Goal: Browse casually: Explore the website without a specific task or goal

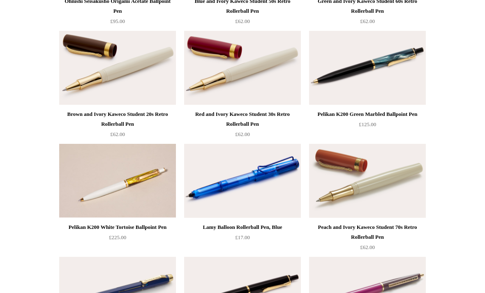
scroll to position [2563, 0]
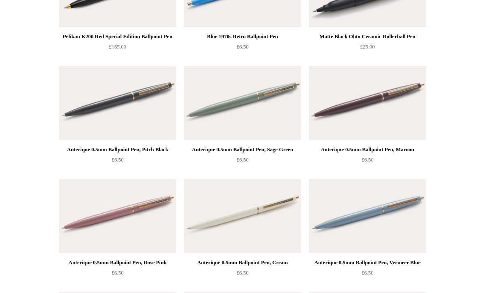
scroll to position [3376, 0]
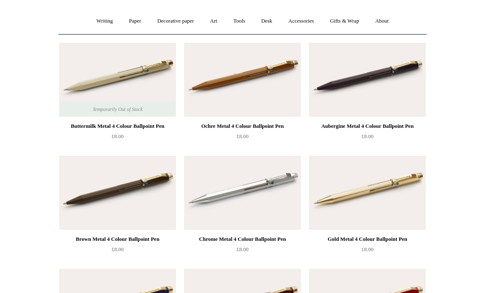
scroll to position [0, 0]
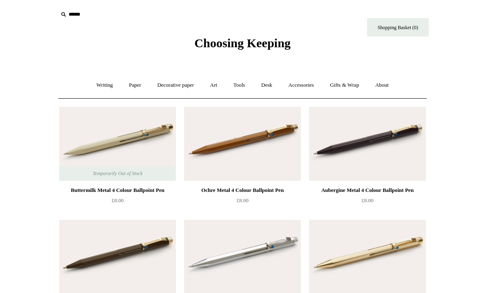
click at [109, 90] on link "Writing +" at bounding box center [104, 85] width 31 height 22
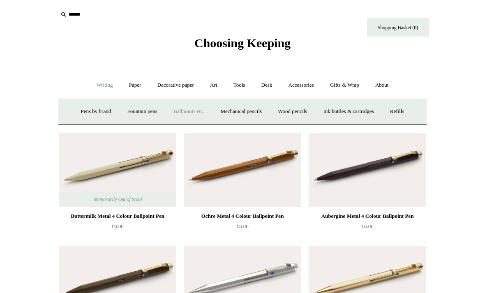
click at [156, 110] on link "Fountain pens +" at bounding box center [142, 112] width 45 height 22
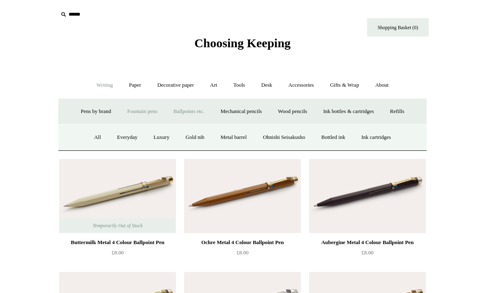
click at [95, 137] on link "All" at bounding box center [98, 138] width 22 height 22
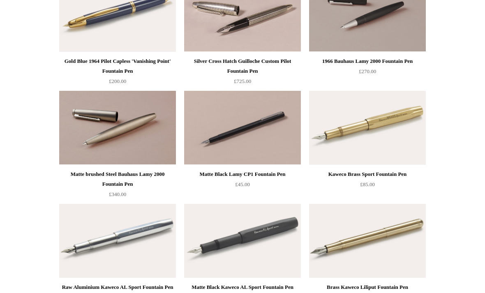
scroll to position [1148, 0]
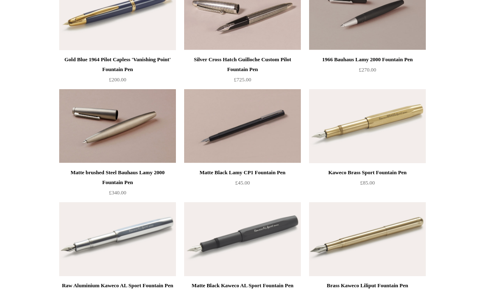
click at [231, 141] on img at bounding box center [242, 126] width 117 height 74
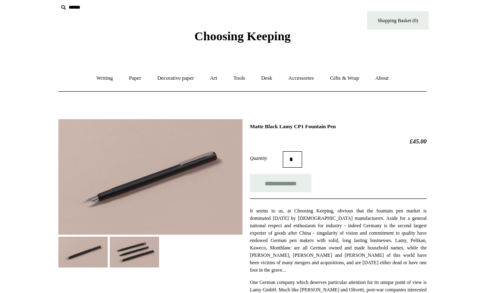
scroll to position [79, 0]
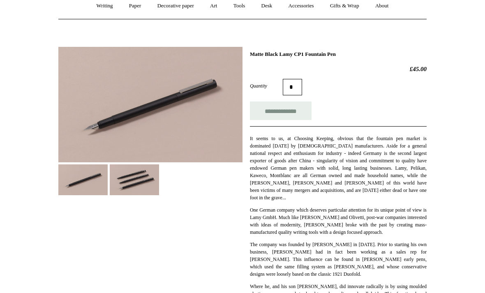
click at [143, 181] on img at bounding box center [134, 179] width 49 height 31
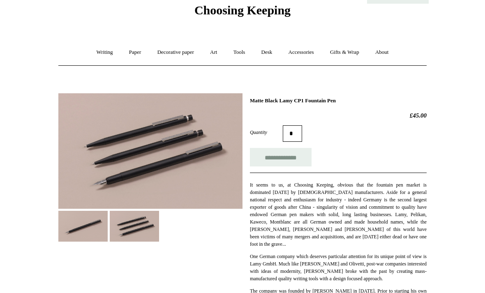
scroll to position [0, 0]
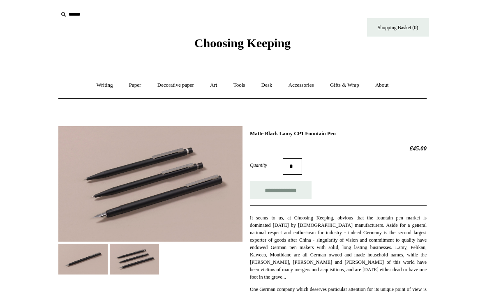
click at [212, 85] on link "Art +" at bounding box center [214, 85] width 22 height 22
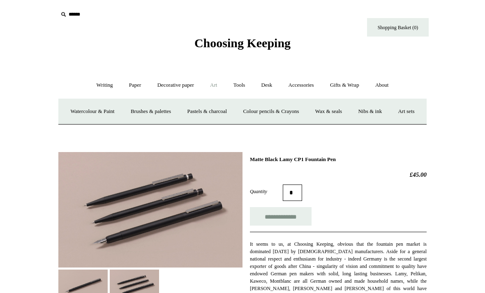
click at [389, 111] on link "Nibs & ink" at bounding box center [370, 112] width 39 height 22
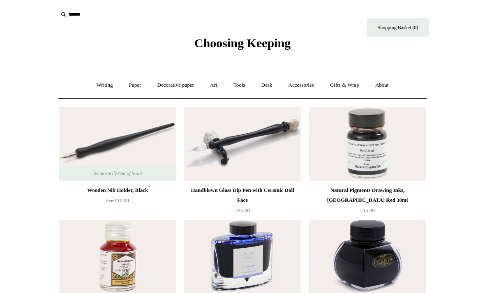
click at [297, 90] on link "Accessories +" at bounding box center [301, 85] width 40 height 22
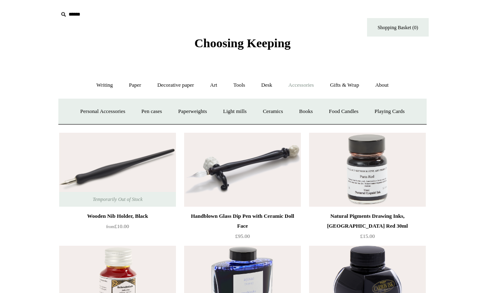
click at [147, 112] on link "Pen cases" at bounding box center [151, 112] width 35 height 22
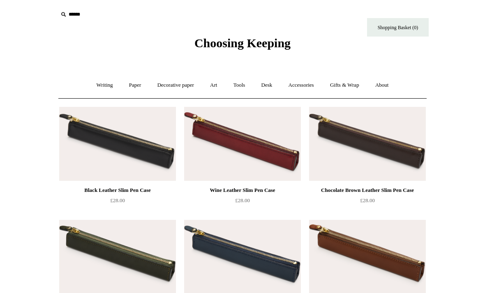
click at [297, 87] on link "Accessories +" at bounding box center [301, 85] width 40 height 22
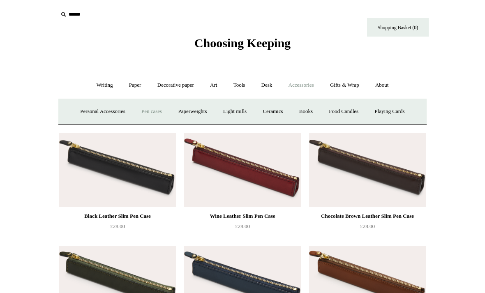
click at [120, 111] on link "Personal Accessories +" at bounding box center [103, 112] width 60 height 22
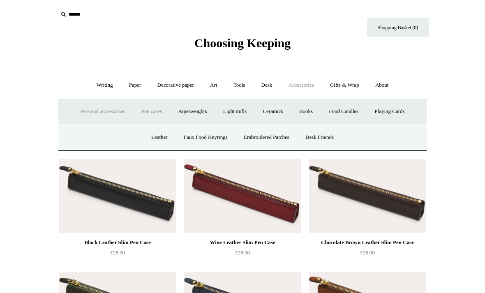
click at [315, 116] on link "Books" at bounding box center [306, 112] width 28 height 22
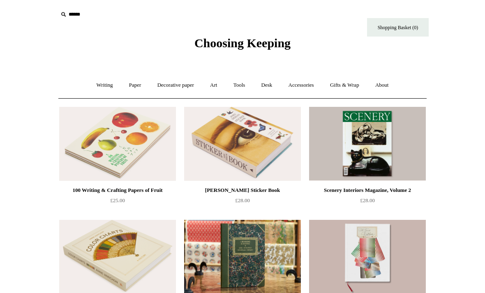
click at [292, 84] on link "Accessories +" at bounding box center [301, 85] width 40 height 22
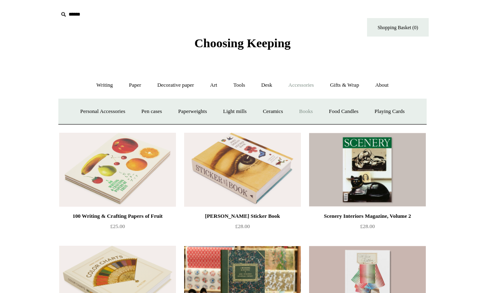
click at [279, 115] on link "Ceramics +" at bounding box center [272, 112] width 35 height 22
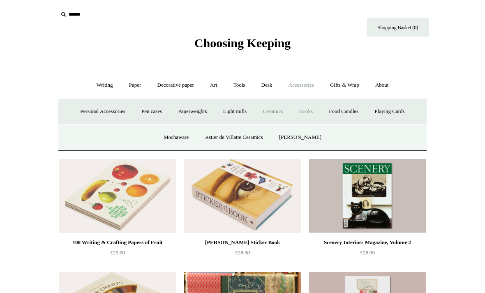
click at [178, 138] on link "Mochaware" at bounding box center [176, 138] width 40 height 22
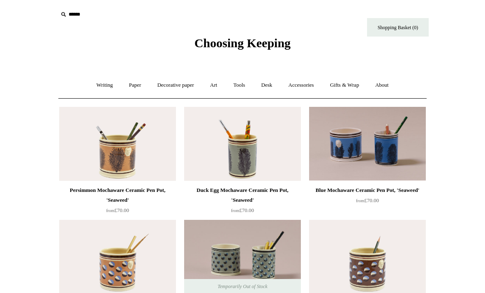
click at [310, 89] on link "Accessories +" at bounding box center [301, 85] width 40 height 22
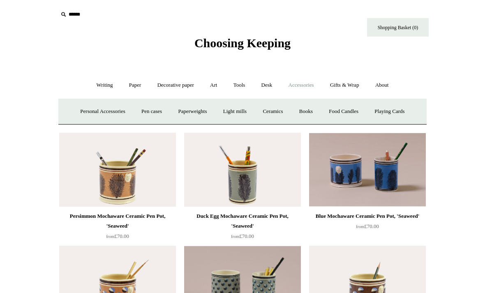
click at [267, 112] on link "Ceramics +" at bounding box center [272, 112] width 35 height 22
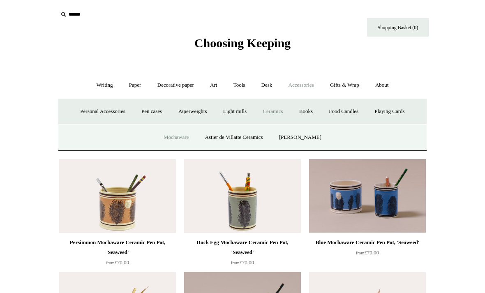
click at [261, 139] on link "Astier de Villatte Ceramics" at bounding box center [234, 138] width 73 height 22
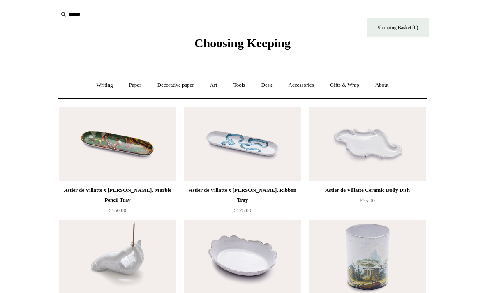
click at [301, 88] on link "Accessories +" at bounding box center [301, 85] width 40 height 22
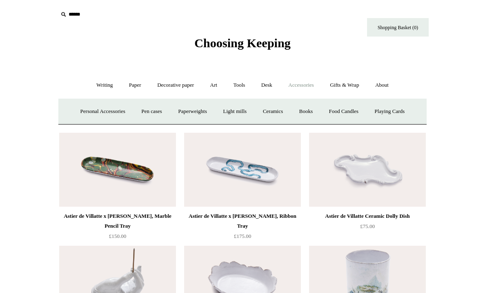
click at [242, 115] on link "Light mills" at bounding box center [235, 112] width 38 height 22
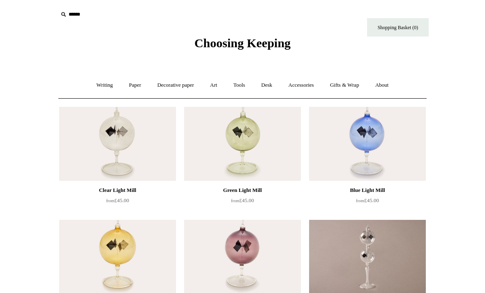
click at [295, 92] on link "Accessories +" at bounding box center [301, 85] width 40 height 22
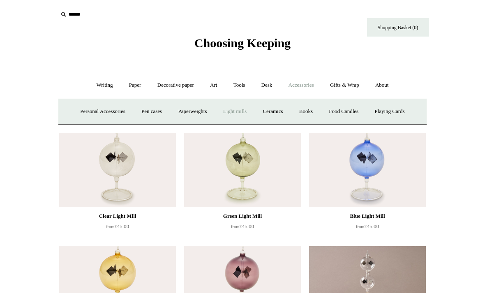
click at [358, 115] on link "Food Candles" at bounding box center [344, 112] width 44 height 22
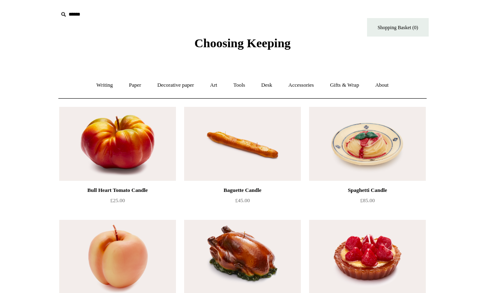
click at [312, 90] on link "Accessories +" at bounding box center [301, 85] width 40 height 22
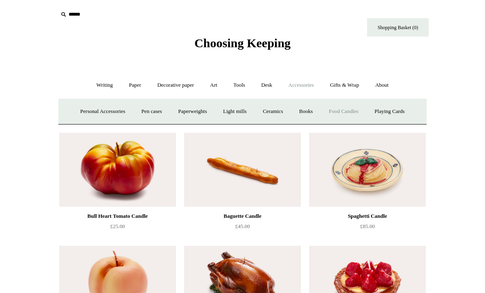
click at [385, 109] on link "Playing Cards" at bounding box center [389, 112] width 45 height 22
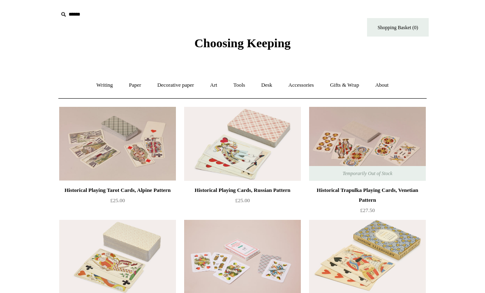
click at [293, 82] on link "Accessories +" at bounding box center [301, 85] width 40 height 22
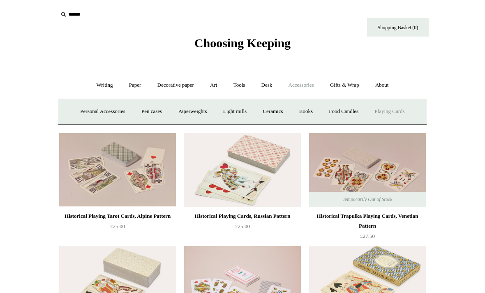
scroll to position [0, 0]
click at [117, 113] on link "Personal Accessories +" at bounding box center [103, 111] width 60 height 22
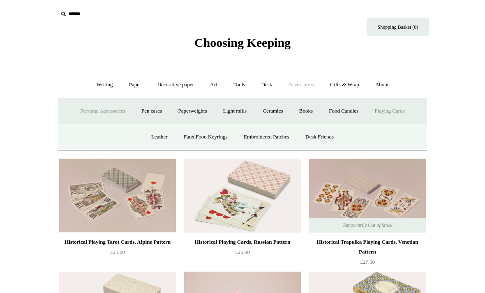
click at [159, 138] on link "Leather" at bounding box center [159, 137] width 31 height 22
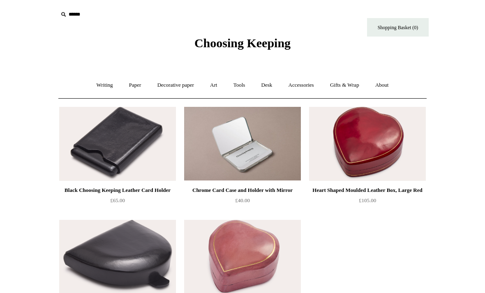
click at [178, 95] on link "Decorative paper +" at bounding box center [175, 85] width 51 height 22
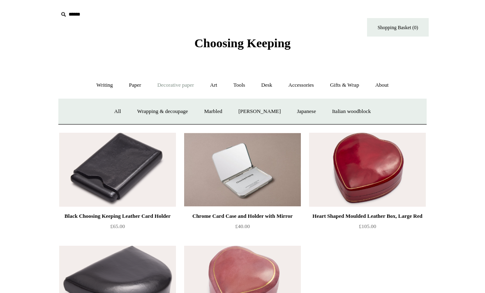
click at [297, 92] on link "Accessories +" at bounding box center [301, 85] width 40 height 22
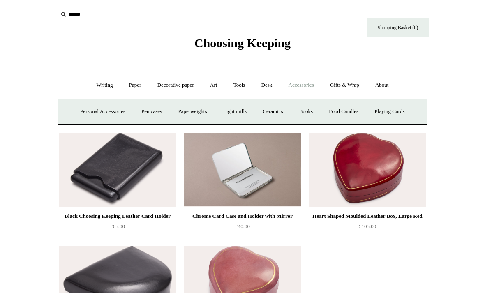
click at [115, 112] on link "Personal Accessories +" at bounding box center [103, 112] width 60 height 22
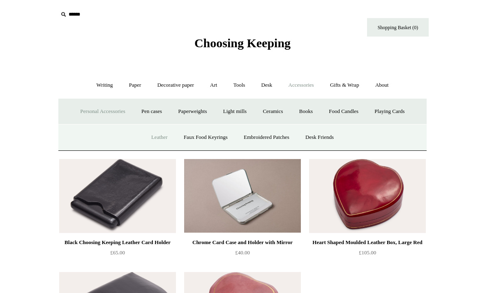
click at [216, 137] on link "Faux Food Keyrings" at bounding box center [205, 138] width 59 height 22
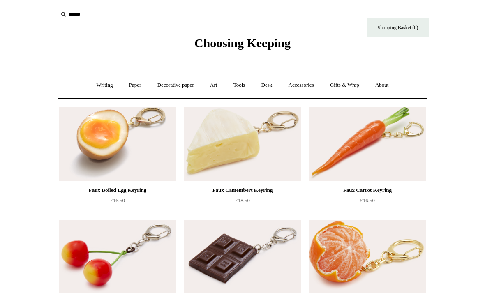
click at [298, 86] on link "Accessories +" at bounding box center [301, 85] width 40 height 22
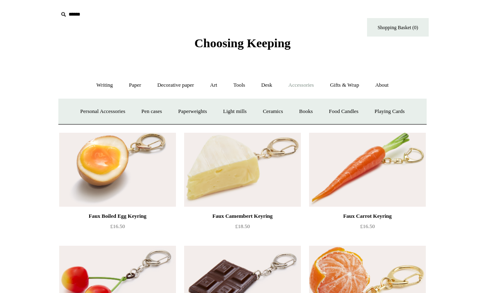
click at [112, 113] on link "Personal Accessories +" at bounding box center [103, 112] width 60 height 22
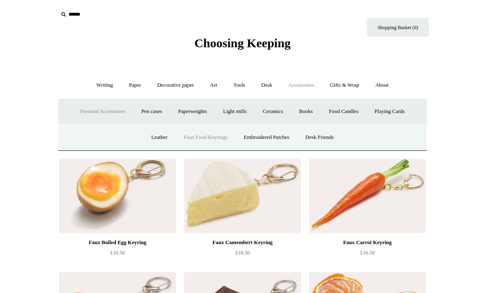
click at [290, 141] on link "Embroidered Patches" at bounding box center [266, 138] width 60 height 22
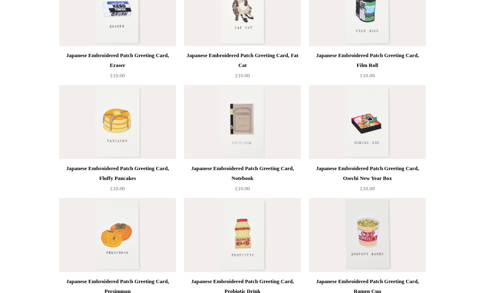
scroll to position [248, 0]
click at [379, 120] on img at bounding box center [367, 123] width 117 height 74
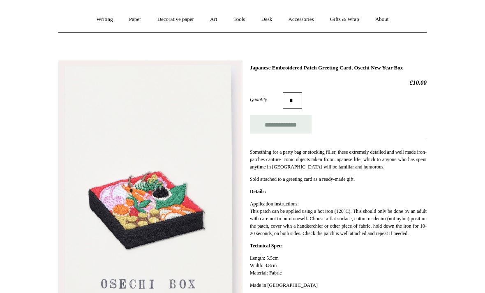
click at [279, 271] on p "Length: 5.5cm Width: 3.8cm Material: Fabric" at bounding box center [338, 266] width 177 height 22
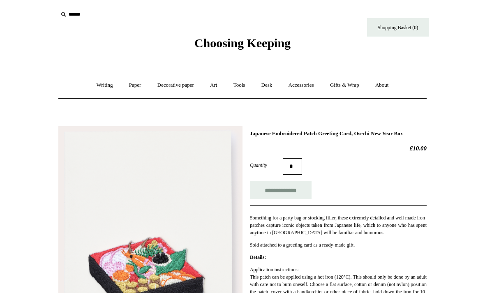
click at [134, 81] on link "Paper +" at bounding box center [135, 85] width 27 height 22
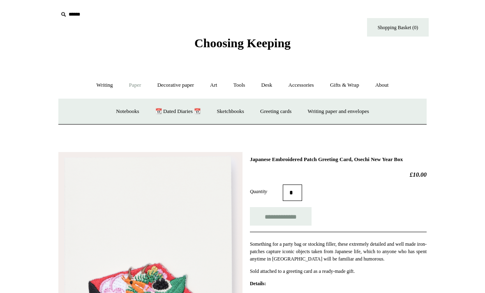
click at [183, 111] on link "📆 Dated Diaries 📆" at bounding box center [178, 112] width 60 height 22
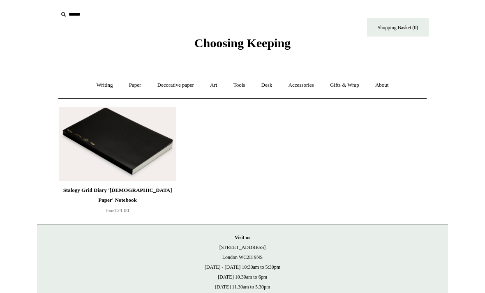
click at [153, 162] on img at bounding box center [117, 144] width 117 height 74
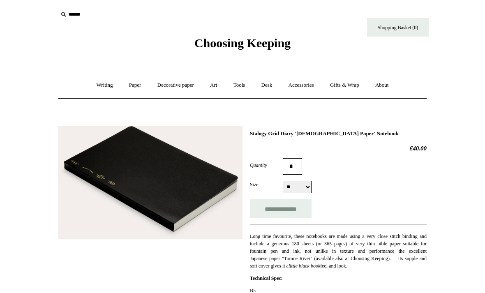
click at [135, 86] on link "Paper +" at bounding box center [135, 85] width 27 height 22
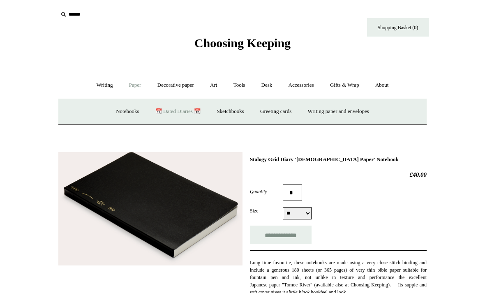
click at [221, 116] on link "Sketchbooks +" at bounding box center [230, 112] width 42 height 22
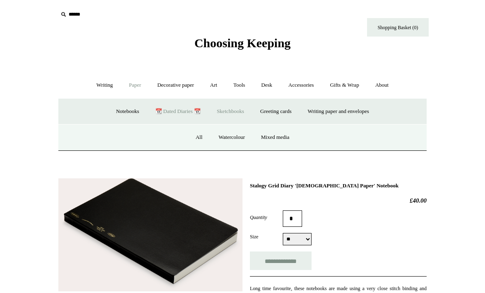
click at [195, 140] on link "All" at bounding box center [199, 138] width 22 height 22
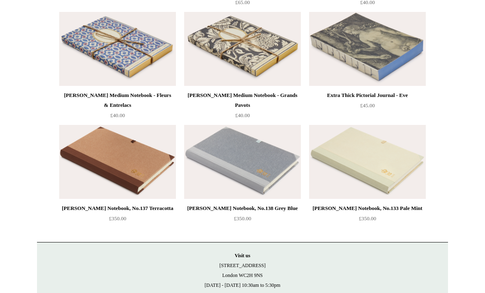
scroll to position [1182, 0]
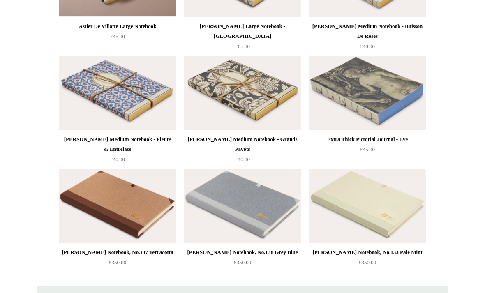
click at [147, 215] on img at bounding box center [117, 206] width 117 height 74
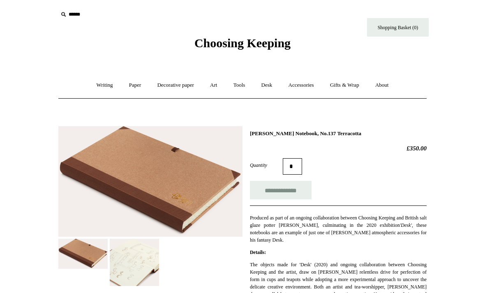
click at [95, 158] on img at bounding box center [150, 181] width 184 height 111
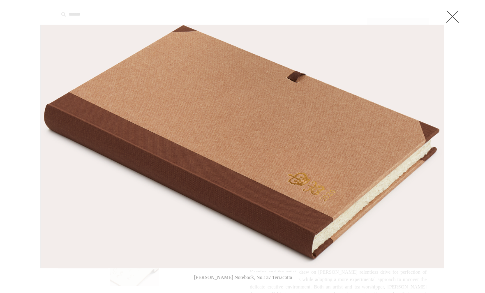
click at [461, 21] on link at bounding box center [452, 16] width 16 height 16
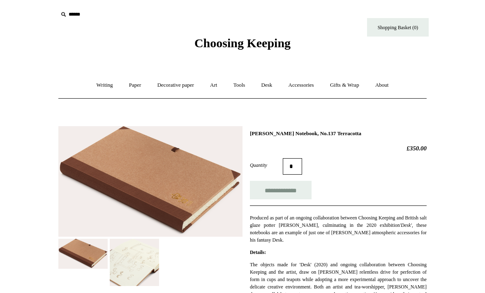
click at [149, 255] on img at bounding box center [134, 262] width 49 height 47
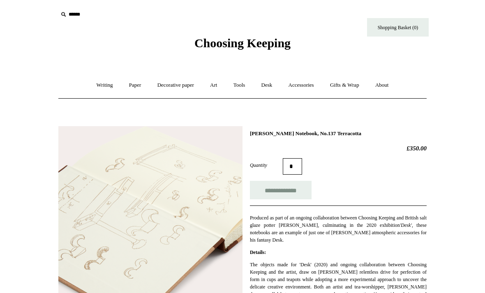
click at [129, 85] on link "Paper +" at bounding box center [135, 85] width 27 height 22
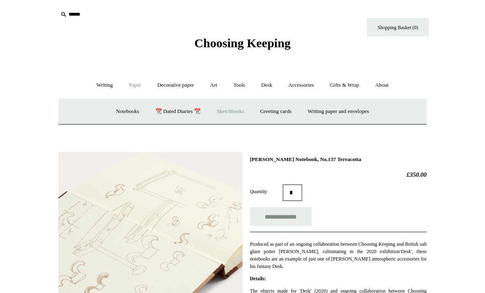
click at [123, 111] on link "Notebooks +" at bounding box center [128, 112] width 38 height 22
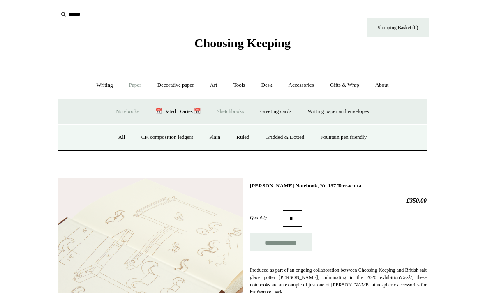
click at [118, 139] on link "All" at bounding box center [122, 138] width 22 height 22
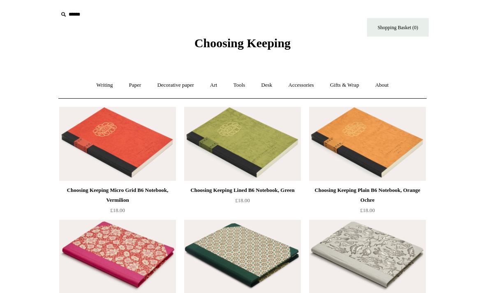
click at [137, 84] on link "Paper +" at bounding box center [135, 85] width 27 height 22
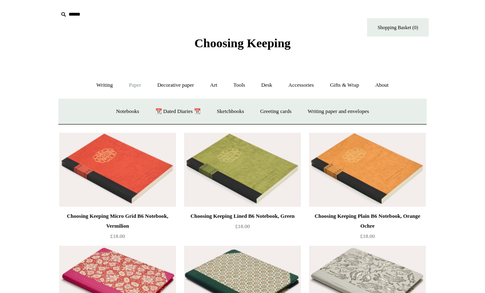
click at [129, 115] on link "Notebooks +" at bounding box center [128, 112] width 38 height 22
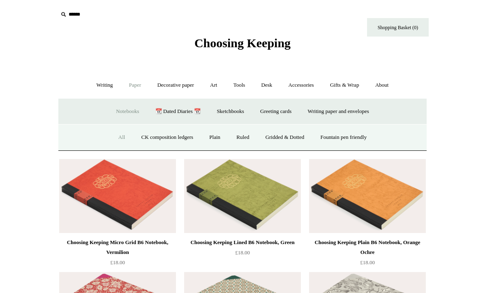
click at [359, 135] on link "Fountain pen friendly" at bounding box center [343, 138] width 61 height 22
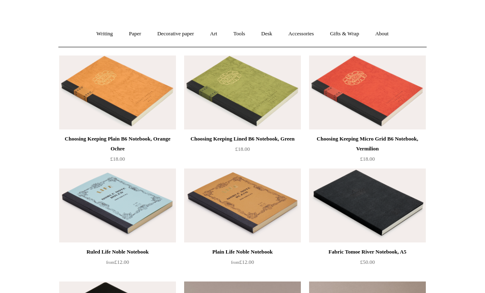
scroll to position [52, 0]
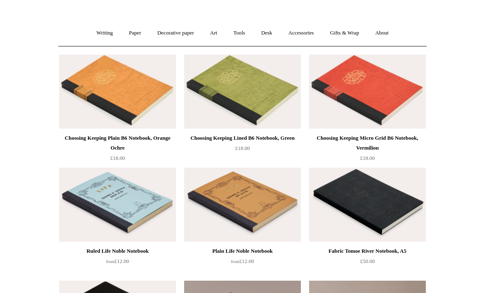
click at [146, 208] on img at bounding box center [117, 205] width 117 height 74
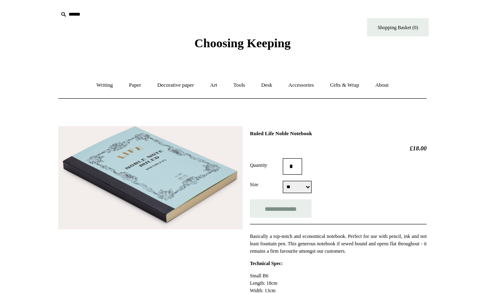
click at [243, 88] on link "Tools +" at bounding box center [239, 85] width 27 height 22
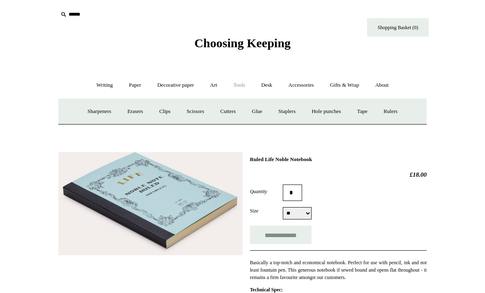
click at [227, 113] on link "Cutters" at bounding box center [228, 112] width 30 height 22
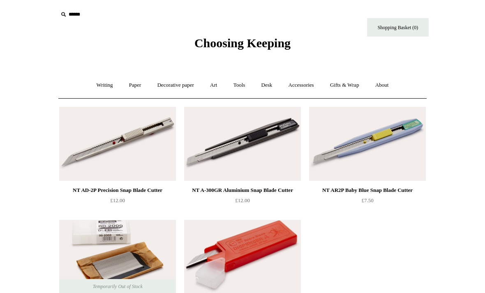
click at [235, 88] on link "Tools +" at bounding box center [239, 85] width 27 height 22
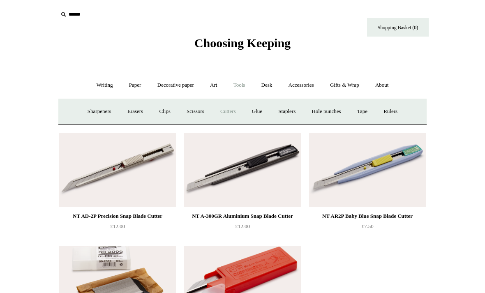
click at [161, 114] on link "Clips +" at bounding box center [165, 112] width 26 height 22
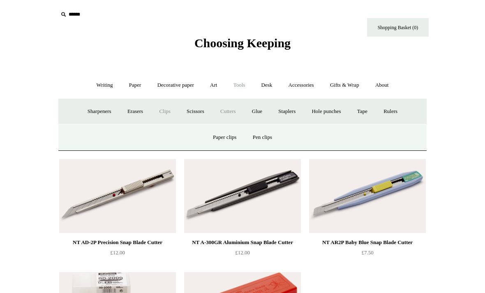
click at [264, 138] on link "Pen clips" at bounding box center [262, 138] width 34 height 22
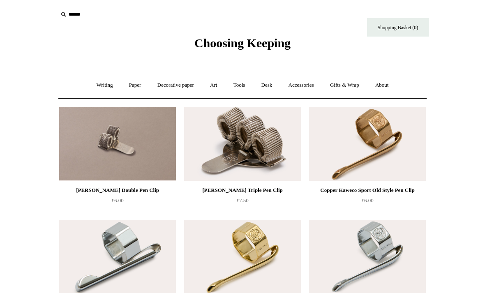
click at [342, 88] on link "Gifts & Wrap +" at bounding box center [345, 85] width 44 height 22
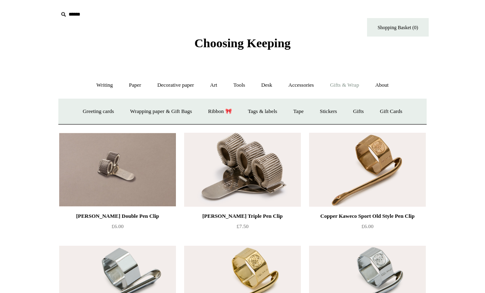
click at [224, 114] on link "Ribbon 🎀" at bounding box center [220, 112] width 39 height 22
